Goal: Information Seeking & Learning: Learn about a topic

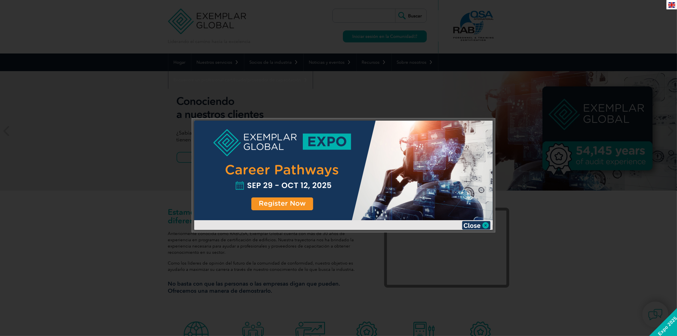
click at [564, 236] on div at bounding box center [338, 168] width 677 height 336
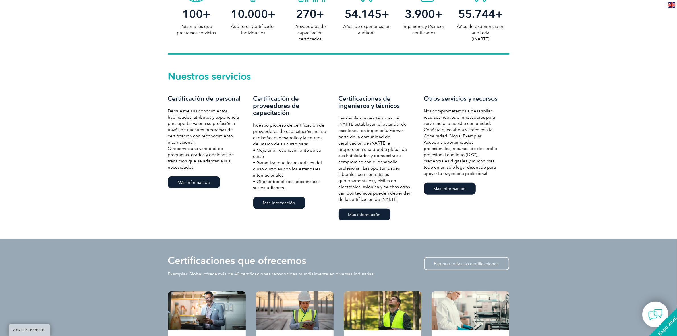
scroll to position [355, 0]
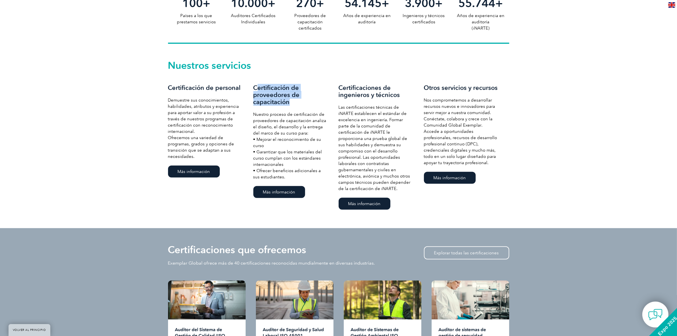
drag, startPoint x: 259, startPoint y: 89, endPoint x: 292, endPoint y: 104, distance: 36.7
click at [292, 104] on h3 "Certificación de proveedores de capacitación" at bounding box center [290, 94] width 74 height 21
click at [179, 86] on font "Certificación de personal" at bounding box center [204, 88] width 73 height 8
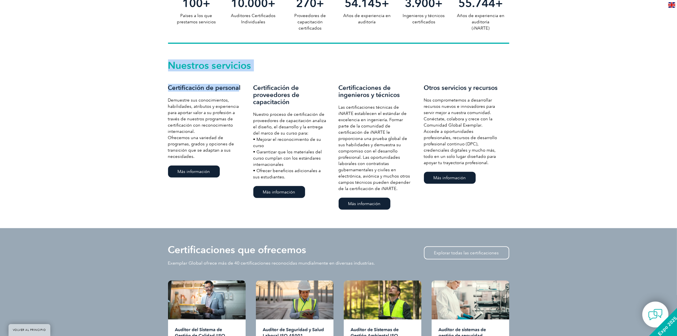
drag, startPoint x: 167, startPoint y: 86, endPoint x: 239, endPoint y: 87, distance: 72.5
click at [239, 87] on div "Nuestros servicios Certificación de personal Demuestre sus conocimientos, habil…" at bounding box center [338, 136] width 677 height 184
click at [239, 87] on font "Certificación de personal" at bounding box center [204, 88] width 73 height 8
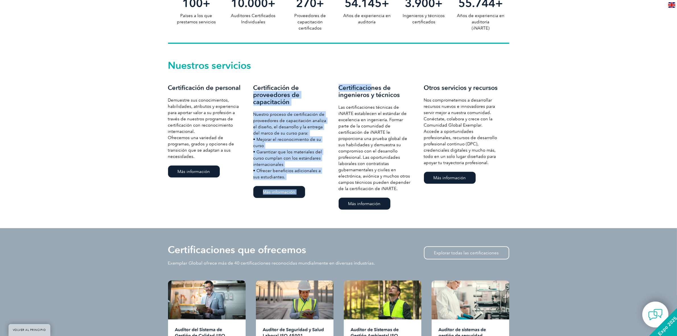
drag, startPoint x: 338, startPoint y: 86, endPoint x: 377, endPoint y: 93, distance: 39.9
click at [371, 91] on div "Nuestros servicios Certificación de personal Demuestre sus conocimientos, habil…" at bounding box center [338, 136] width 341 height 150
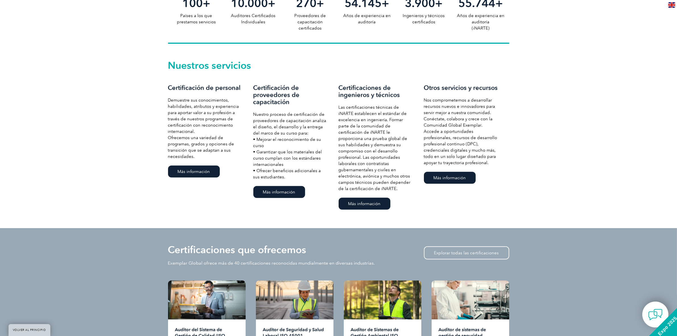
click at [380, 95] on font "Certificaciones de ingenieros y técnicos" at bounding box center [369, 91] width 61 height 15
click at [359, 137] on font "Las certificaciones técnicas de iNARTE establecen el estándar de excelencia en …" at bounding box center [375, 148] width 72 height 86
click at [369, 136] on font "Las certificaciones técnicas de iNARTE establecen el estándar de excelencia en …" at bounding box center [375, 148] width 72 height 86
click at [358, 143] on font "Las certificaciones técnicas de iNARTE establecen el estándar de excelencia en …" at bounding box center [375, 148] width 72 height 86
click at [377, 143] on font "Las certificaciones técnicas de iNARTE establecen el estándar de excelencia en …" at bounding box center [375, 148] width 72 height 86
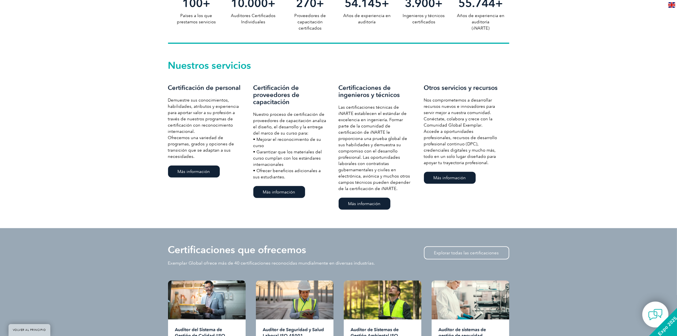
click at [343, 150] on font "Las certificaciones técnicas de iNARTE establecen el estándar de excelencia en …" at bounding box center [375, 148] width 72 height 86
click at [371, 149] on font "Las certificaciones técnicas de iNARTE establecen el estándar de excelencia en …" at bounding box center [375, 148] width 72 height 86
click at [350, 155] on font "Las certificaciones técnicas de iNARTE establecen el estándar de excelencia en …" at bounding box center [375, 148] width 72 height 86
click at [380, 156] on font "Las certificaciones técnicas de iNARTE establecen el estándar de excelencia en …" at bounding box center [375, 148] width 72 height 86
click at [344, 162] on font "Las certificaciones técnicas de iNARTE establecen el estándar de excelencia en …" at bounding box center [375, 148] width 72 height 86
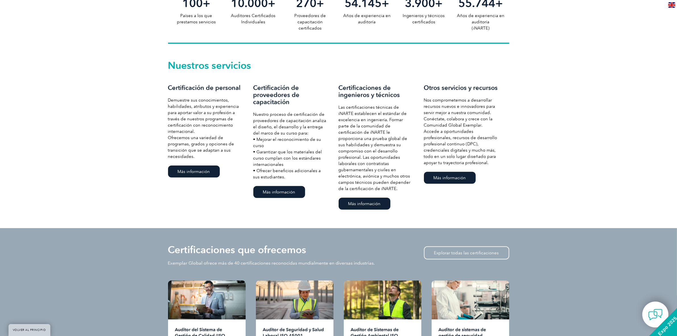
click at [376, 163] on font "Las certificaciones técnicas de iNARTE establecen el estándar de excelencia en …" at bounding box center [375, 148] width 72 height 86
click at [346, 169] on font "Las certificaciones técnicas de iNARTE establecen el estándar de excelencia en …" at bounding box center [375, 148] width 72 height 86
click at [387, 169] on font "Las certificaciones técnicas de iNARTE establecen el estándar de excelencia en …" at bounding box center [375, 148] width 72 height 86
click at [346, 174] on font "Las certificaciones técnicas de iNARTE establecen el estándar de excelencia en …" at bounding box center [375, 148] width 72 height 86
click at [370, 177] on font "Las certificaciones técnicas de iNARTE establecen el estándar de excelencia en …" at bounding box center [375, 148] width 72 height 86
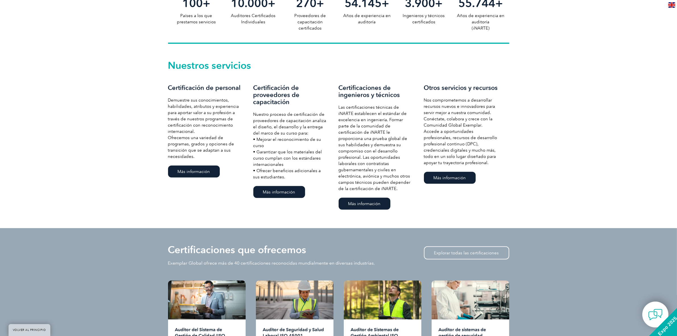
drag, startPoint x: 397, startPoint y: 177, endPoint x: 384, endPoint y: 177, distance: 13.1
click at [397, 177] on font "Las certificaciones técnicas de iNARTE establecen el estándar de excelencia en …" at bounding box center [375, 148] width 72 height 86
click at [347, 180] on font "Las certificaciones técnicas de iNARTE establecen el estándar de excelencia en …" at bounding box center [375, 148] width 72 height 86
drag, startPoint x: 373, startPoint y: 180, endPoint x: 396, endPoint y: 181, distance: 22.5
click at [374, 180] on font "Las certificaciones técnicas de iNARTE establecen el estándar de excelencia en …" at bounding box center [375, 148] width 72 height 86
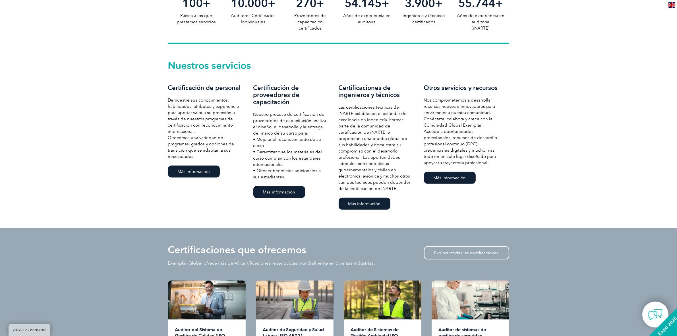
click at [397, 181] on font "Las certificaciones técnicas de iNARTE establecen el estándar de excelencia en …" at bounding box center [375, 148] width 72 height 86
click at [346, 185] on p "Las certificaciones técnicas de iNARTE establecen el estándar de excelencia en …" at bounding box center [376, 148] width 74 height 88
click at [384, 188] on font "Las certificaciones técnicas de iNARTE establecen el estándar de excelencia en …" at bounding box center [375, 148] width 72 height 86
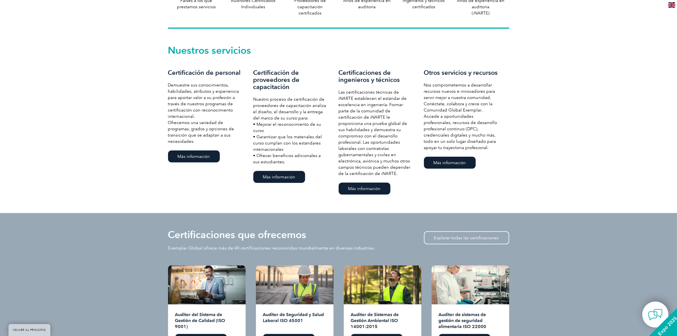
scroll to position [498, 0]
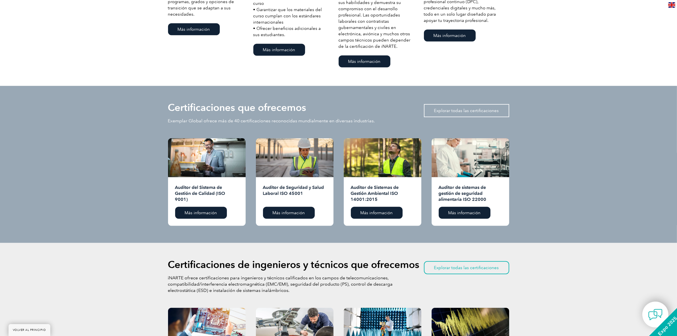
click at [479, 107] on link "Explorar todas las certificaciones" at bounding box center [466, 110] width 85 height 13
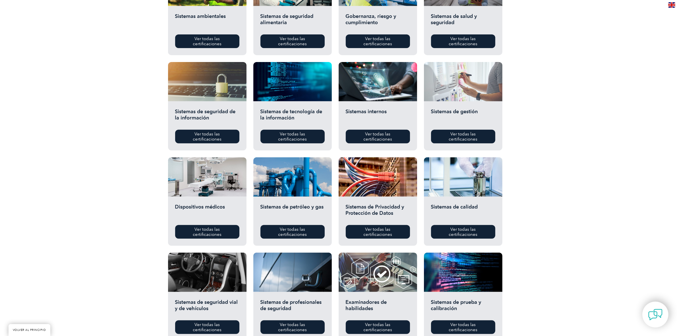
scroll to position [284, 0]
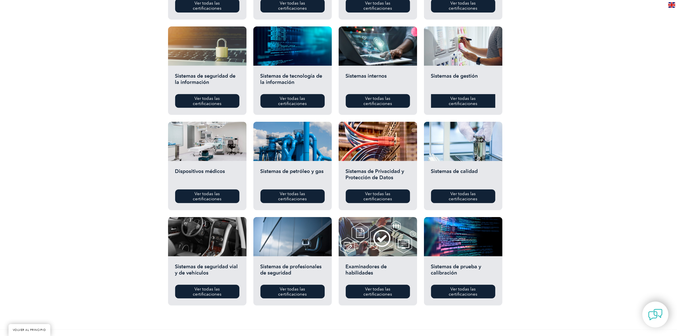
click at [464, 100] on font "Ver todas las certificaciones" at bounding box center [463, 101] width 29 height 10
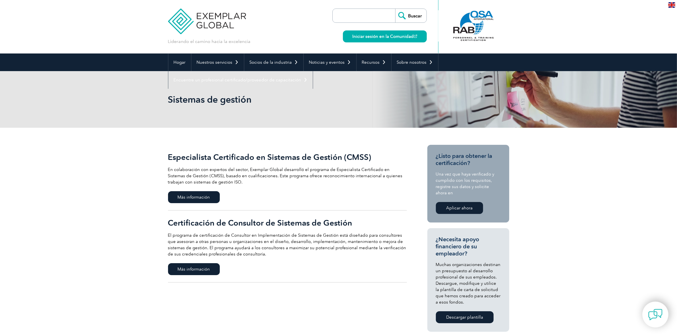
click at [377, 13] on input "search" at bounding box center [366, 16] width 60 height 14
type input "55001"
click at [395, 9] on input "Buscar" at bounding box center [410, 16] width 31 height 14
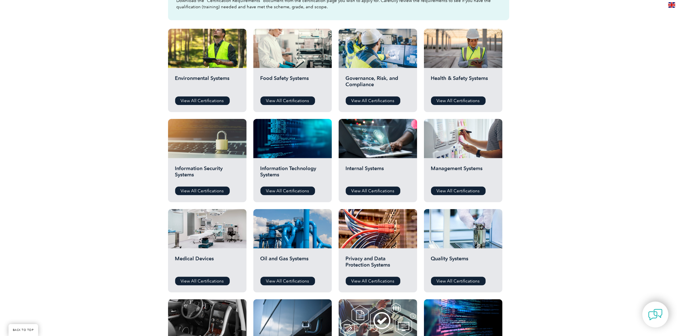
scroll to position [142, 0]
